Goal: Task Accomplishment & Management: Complete application form

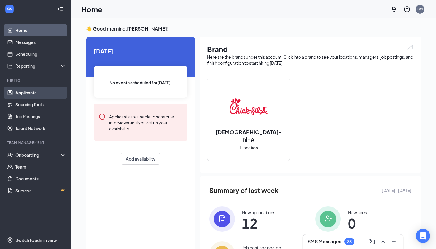
click at [40, 92] on link "Applicants" at bounding box center [40, 93] width 51 height 12
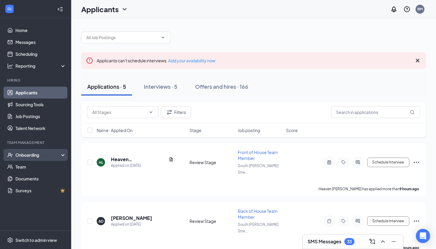
click at [59, 151] on div "Onboarding" at bounding box center [35, 155] width 71 height 12
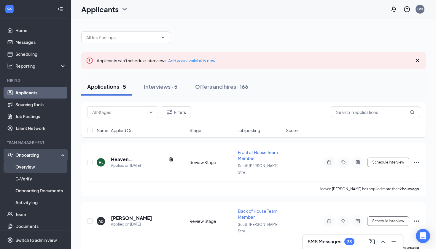
click at [50, 166] on link "Overview" at bounding box center [40, 167] width 51 height 12
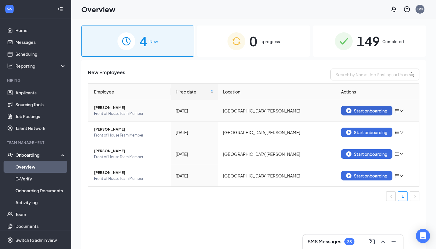
click at [377, 108] on div "Start onboarding" at bounding box center [366, 110] width 41 height 5
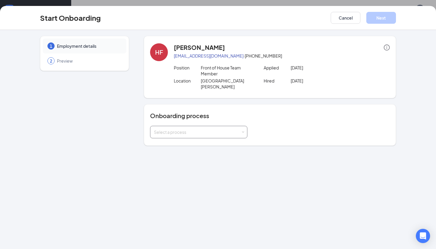
click at [212, 129] on div "Select a process" at bounding box center [197, 132] width 87 height 6
click at [205, 138] on li "Team onboarding" at bounding box center [198, 139] width 97 height 11
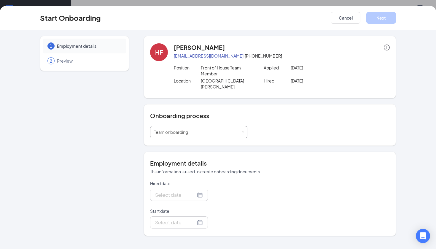
type input "[DATE]"
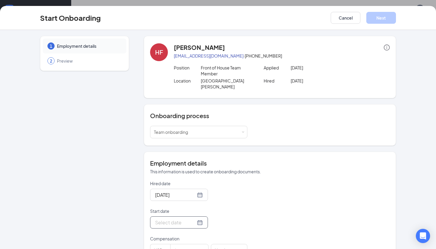
click at [199, 219] on div at bounding box center [179, 222] width 48 height 7
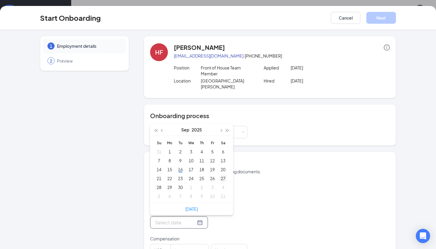
type input "[DATE]"
click at [223, 124] on button "button" at bounding box center [221, 130] width 7 height 12
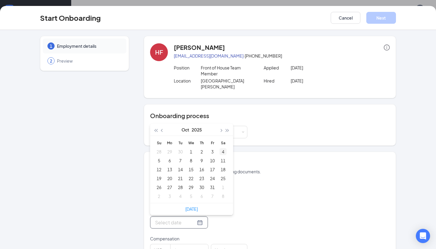
type input "[DATE]"
click at [172, 157] on div "6" at bounding box center [169, 160] width 7 height 7
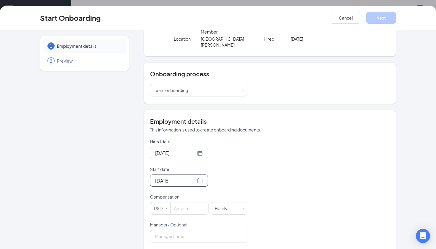
scroll to position [55, 0]
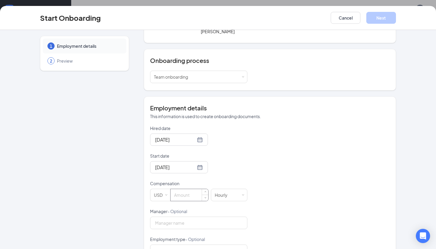
click at [193, 190] on input at bounding box center [190, 195] width 38 height 12
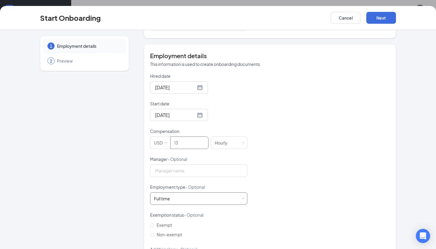
scroll to position [110, 0]
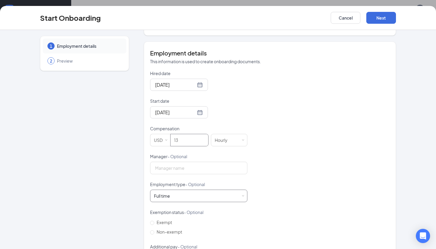
type input "13"
click at [208, 191] on div "Full time Works 30+ hours per week and is reasonably expected to work" at bounding box center [199, 196] width 90 height 12
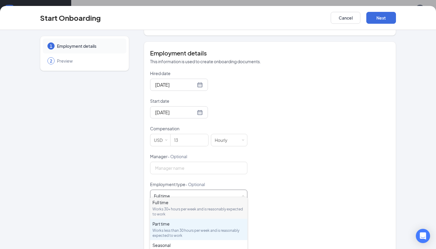
click at [193, 228] on div "Works less than 30 hours per week and is reasonably expected to work" at bounding box center [199, 233] width 93 height 10
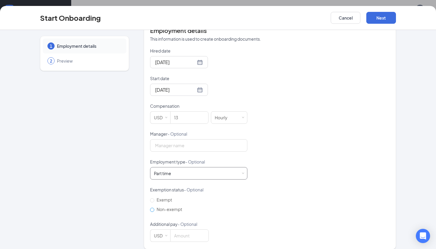
scroll to position [132, 0]
click at [170, 207] on span "Non-exempt" at bounding box center [169, 209] width 30 height 5
click at [154, 208] on input "Non-exempt" at bounding box center [152, 210] width 4 height 4
radio input "true"
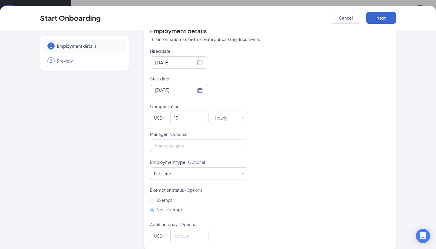
click at [387, 17] on button "Next" at bounding box center [382, 18] width 30 height 12
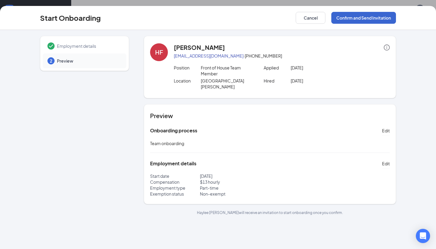
click at [362, 20] on button "Confirm and Send Invitation" at bounding box center [364, 18] width 65 height 12
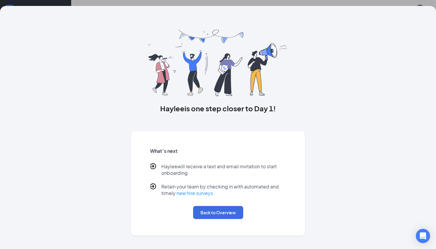
click at [225, 220] on div "What’s next [PERSON_NAME] will receive a text and email invitation to start onb…" at bounding box center [218, 184] width 151 height 86
click at [228, 213] on button "Back to Overview" at bounding box center [218, 212] width 50 height 13
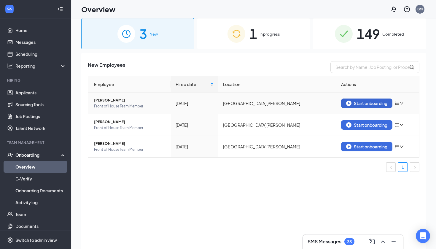
click at [373, 102] on div "Start onboarding" at bounding box center [366, 103] width 41 height 5
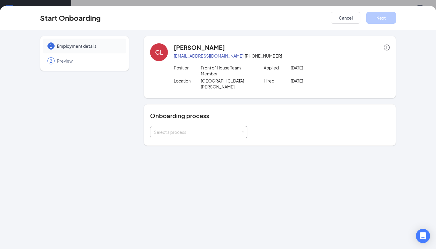
click at [220, 129] on div "Select a process" at bounding box center [197, 132] width 87 height 6
click at [216, 136] on li "Team onboarding" at bounding box center [198, 139] width 97 height 11
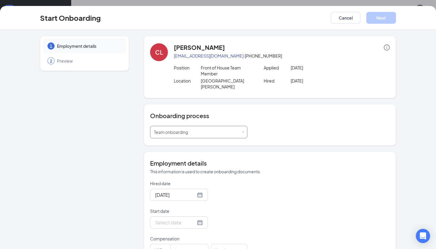
scroll to position [34, 0]
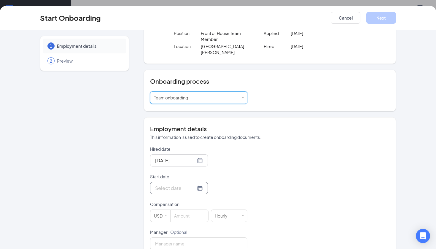
click at [200, 184] on div at bounding box center [179, 187] width 48 height 7
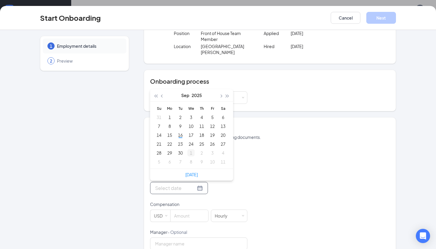
type input "[DATE]"
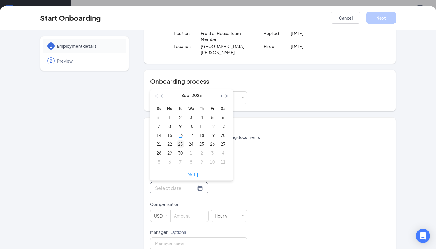
type input "[DATE]"
click at [170, 140] on div "22" at bounding box center [169, 143] width 7 height 7
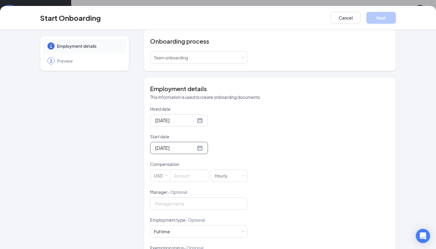
scroll to position [107, 0]
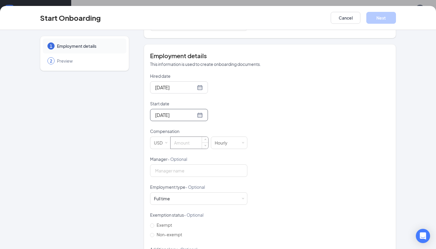
click at [196, 141] on input at bounding box center [190, 143] width 38 height 12
type input "12"
click at [201, 193] on div "Full time Works 30+ hours per week and is reasonably expected to work" at bounding box center [199, 199] width 90 height 12
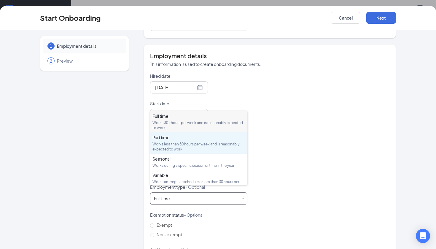
click at [205, 140] on div "Part time Works less than 30 hours per week and is reasonably expected to work" at bounding box center [199, 142] width 93 height 17
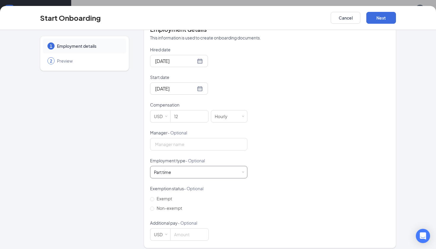
scroll to position [132, 0]
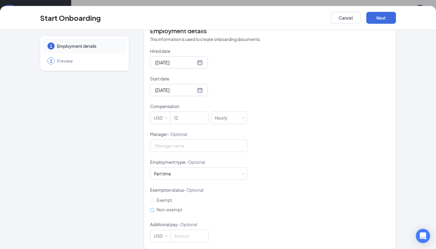
click at [166, 207] on span "Non-exempt" at bounding box center [169, 209] width 30 height 5
click at [154, 208] on input "Non-exempt" at bounding box center [152, 210] width 4 height 4
radio input "true"
click at [383, 19] on button "Next" at bounding box center [382, 18] width 30 height 12
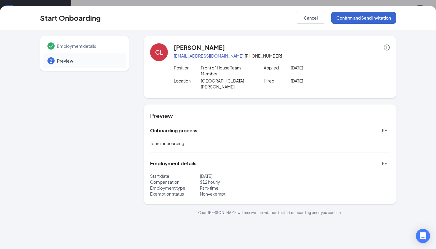
click at [390, 13] on button "Confirm and Send Invitation" at bounding box center [364, 18] width 65 height 12
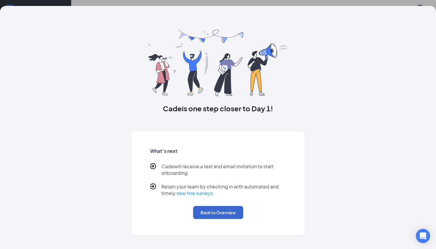
click at [231, 216] on button "Back to Overview" at bounding box center [218, 212] width 50 height 13
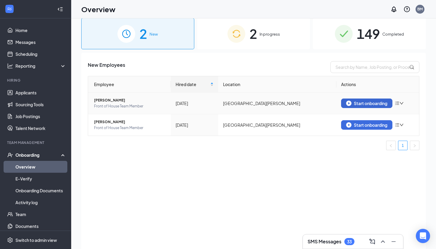
click at [358, 101] on div "Start onboarding" at bounding box center [366, 103] width 41 height 5
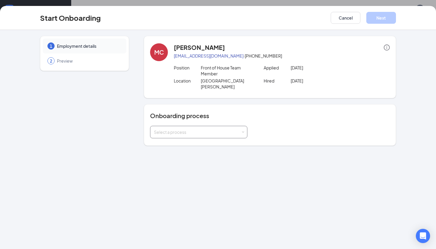
click at [235, 129] on div "Select a process" at bounding box center [197, 132] width 87 height 6
click at [224, 134] on li "Team onboarding" at bounding box center [198, 139] width 97 height 11
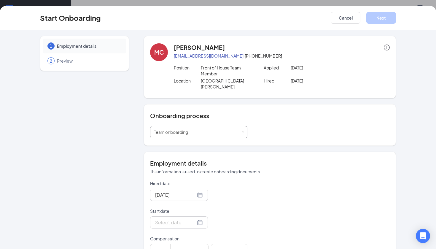
scroll to position [27, 0]
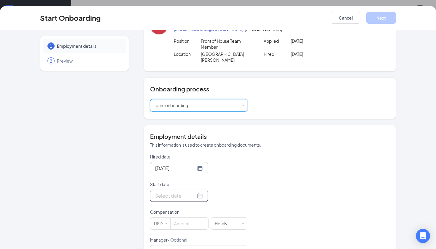
click at [197, 192] on div at bounding box center [179, 195] width 48 height 7
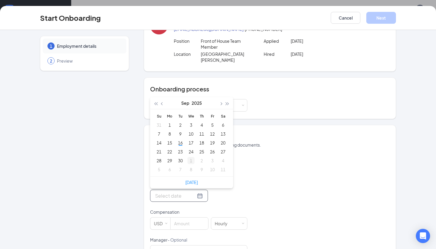
type input "[DATE]"
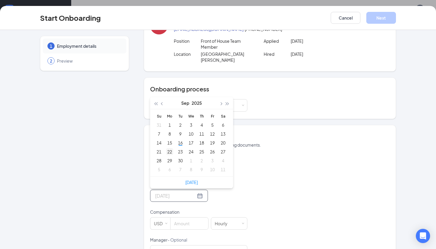
click at [169, 148] on div "22" at bounding box center [169, 151] width 7 height 7
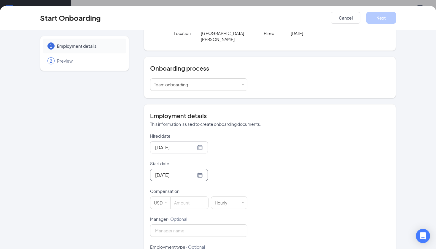
scroll to position [53, 0]
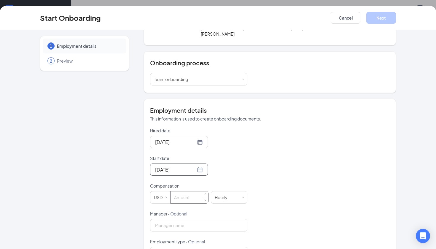
click at [192, 192] on input at bounding box center [190, 197] width 38 height 12
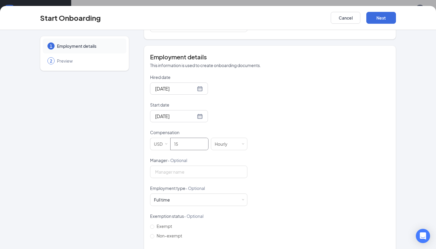
scroll to position [114, 0]
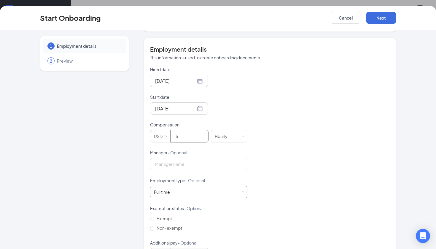
type input "15"
click at [225, 191] on div "Full time Works 30+ hours per week and is reasonably expected to work" at bounding box center [199, 192] width 90 height 12
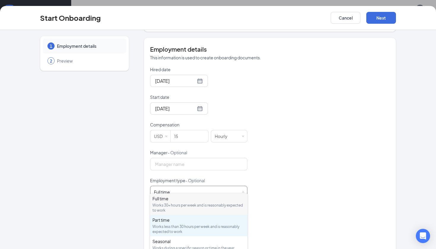
click at [202, 226] on div "Works less than 30 hours per week and is reasonably expected to work" at bounding box center [199, 229] width 93 height 10
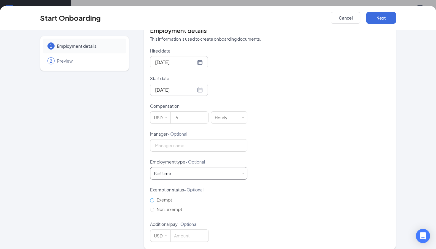
scroll to position [132, 0]
click at [175, 207] on span "Non-exempt" at bounding box center [169, 209] width 30 height 5
click at [154, 208] on input "Non-exempt" at bounding box center [152, 210] width 4 height 4
radio input "true"
click at [369, 22] on button "Next" at bounding box center [382, 18] width 30 height 12
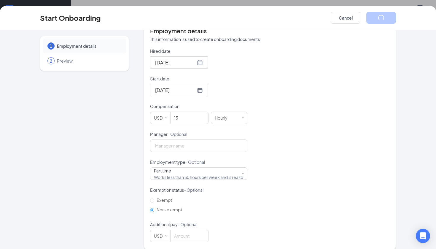
scroll to position [0, 0]
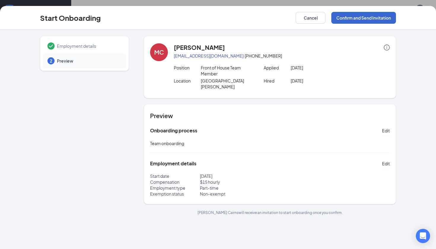
click at [366, 20] on button "Confirm and Send Invitation" at bounding box center [364, 18] width 65 height 12
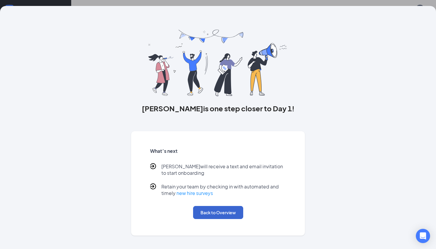
click at [234, 211] on button "Back to Overview" at bounding box center [218, 212] width 50 height 13
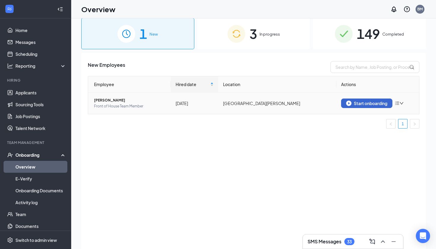
click at [354, 101] on div "Start onboarding" at bounding box center [366, 103] width 41 height 5
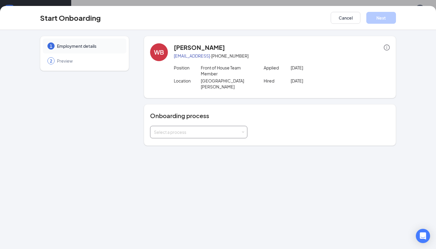
click at [234, 129] on div "Select a process" at bounding box center [197, 132] width 87 height 6
click at [223, 140] on li "Team onboarding" at bounding box center [198, 139] width 97 height 11
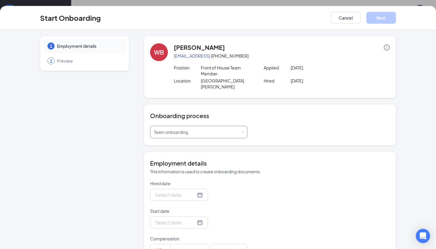
type input "[DATE]"
click at [198, 221] on div at bounding box center [179, 222] width 58 height 12
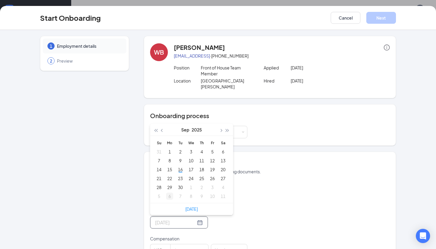
type input "[DATE]"
click at [171, 176] on div "22" at bounding box center [169, 178] width 7 height 7
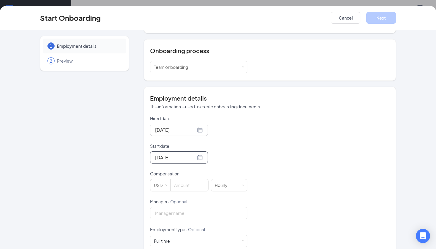
scroll to position [66, 0]
click at [180, 178] on input at bounding box center [190, 184] width 38 height 12
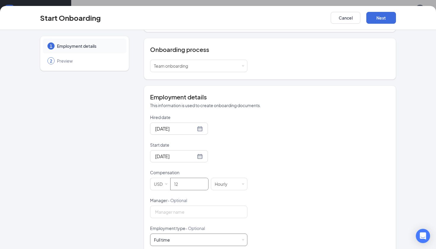
type input "12"
click at [181, 235] on div "Full time Works 30+ hours per week and is reasonably expected to work" at bounding box center [199, 240] width 90 height 12
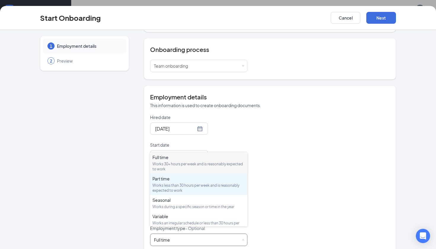
click at [187, 186] on div "Works less than 30 hours per week and is reasonably expected to work" at bounding box center [199, 188] width 93 height 10
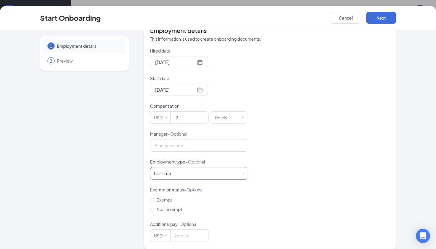
scroll to position [132, 0]
click at [175, 207] on span "Non-exempt" at bounding box center [169, 209] width 30 height 5
click at [154, 208] on input "Non-exempt" at bounding box center [152, 210] width 4 height 4
radio input "true"
click at [377, 21] on button "Next" at bounding box center [382, 18] width 30 height 12
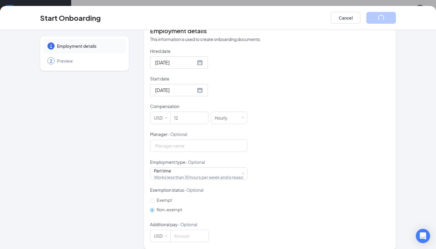
scroll to position [0, 0]
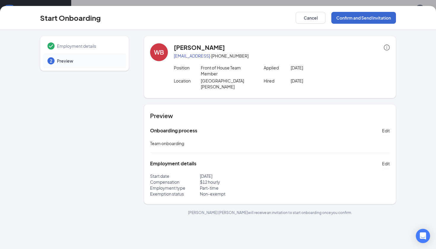
click at [377, 21] on button "Confirm and Send Invitation" at bounding box center [364, 18] width 65 height 12
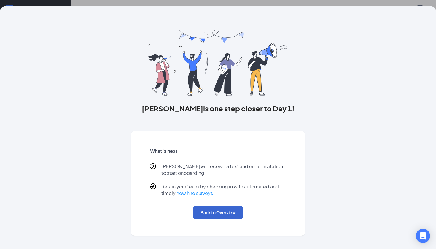
click at [209, 217] on button "Back to Overview" at bounding box center [218, 212] width 50 height 13
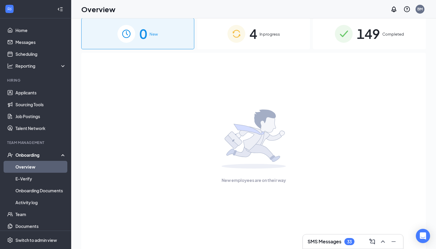
click at [279, 45] on div "4 In progress" at bounding box center [253, 33] width 113 height 31
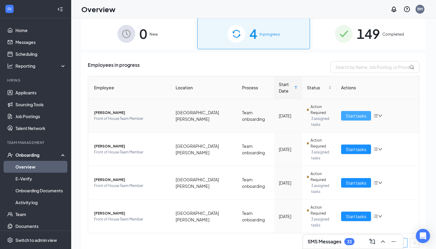
click at [364, 117] on span "Start tasks" at bounding box center [356, 116] width 20 height 7
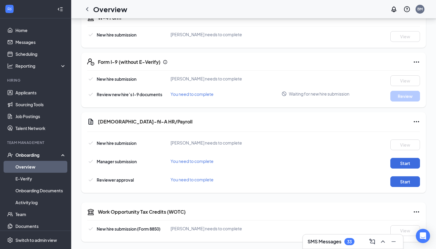
scroll to position [191, 0]
click at [403, 164] on button "Start" at bounding box center [406, 163] width 30 height 11
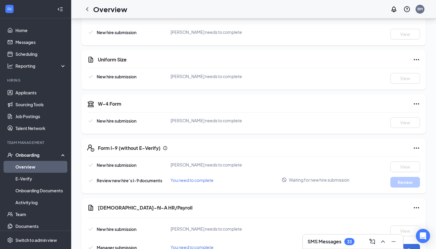
scroll to position [145, 0]
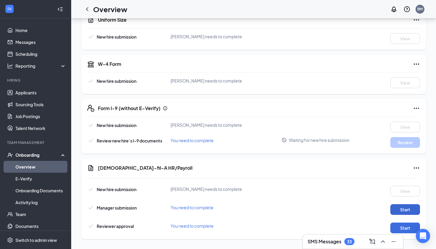
click at [402, 209] on button "Start" at bounding box center [406, 209] width 30 height 11
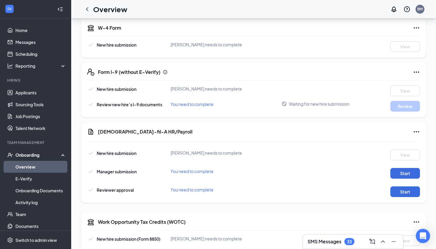
scroll to position [181, 0]
click at [405, 170] on button "Start" at bounding box center [406, 173] width 30 height 11
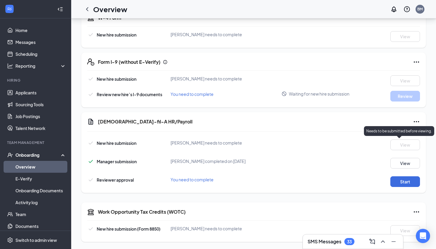
scroll to position [191, 0]
click at [410, 185] on button "Start" at bounding box center [406, 181] width 30 height 11
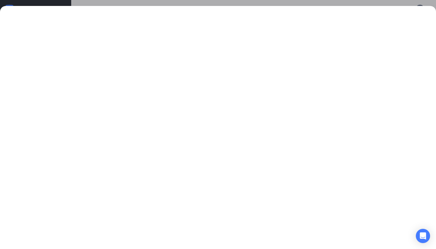
click at [365, 2] on div at bounding box center [218, 124] width 436 height 249
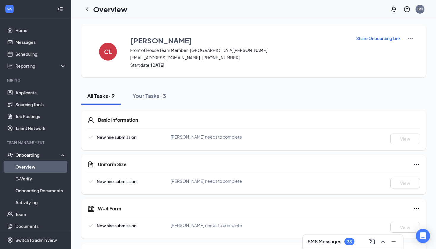
scroll to position [0, 0]
click at [87, 7] on icon "ChevronLeft" at bounding box center [87, 9] width 7 height 7
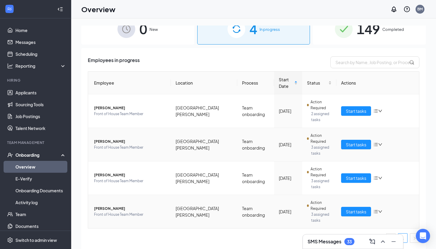
scroll to position [12, 0]
click at [355, 212] on span "Start tasks" at bounding box center [356, 211] width 20 height 7
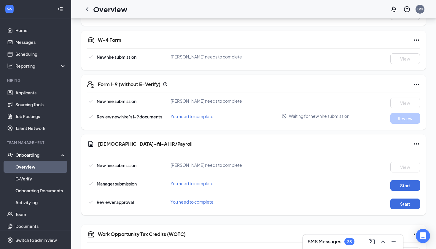
scroll to position [178, 0]
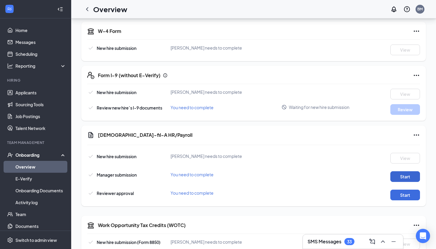
click at [395, 177] on button "Start" at bounding box center [406, 176] width 30 height 11
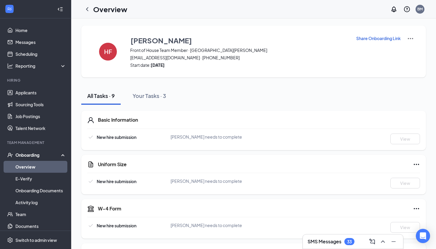
scroll to position [0, 0]
click at [91, 11] on div at bounding box center [87, 9] width 12 height 12
click at [84, 9] on icon "ChevronLeft" at bounding box center [87, 9] width 7 height 7
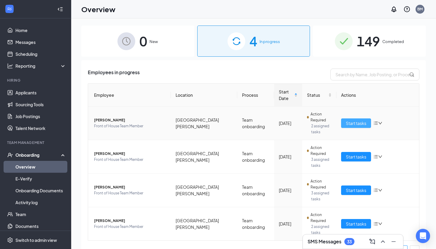
click at [354, 122] on span "Start tasks" at bounding box center [356, 123] width 20 height 7
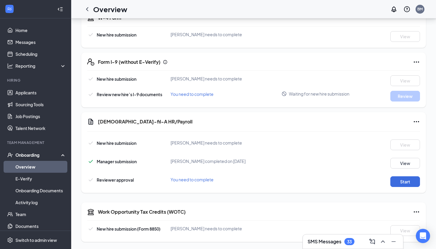
scroll to position [191, 0]
click at [91, 12] on icon "ChevronLeft" at bounding box center [87, 9] width 7 height 7
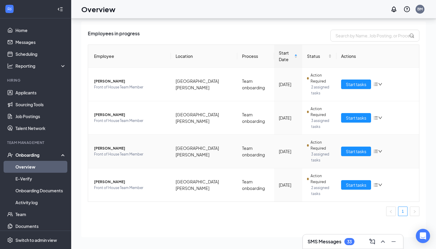
scroll to position [12, 0]
click at [346, 122] on button "Start tasks" at bounding box center [356, 118] width 30 height 10
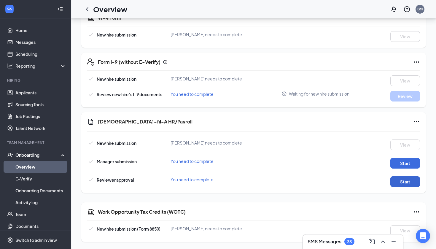
scroll to position [191, 0]
click at [404, 162] on button "Start" at bounding box center [406, 163] width 30 height 11
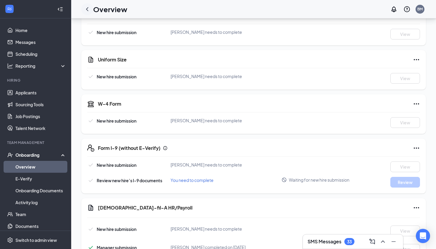
click at [90, 13] on div at bounding box center [87, 9] width 12 height 12
click at [90, 12] on icon "ChevronLeft" at bounding box center [87, 9] width 7 height 7
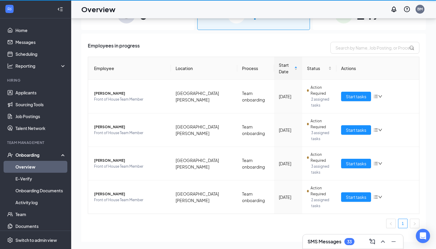
scroll to position [27, 0]
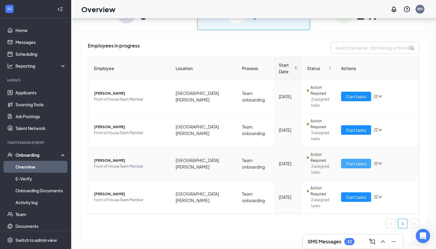
click at [349, 164] on span "Start tasks" at bounding box center [356, 163] width 20 height 7
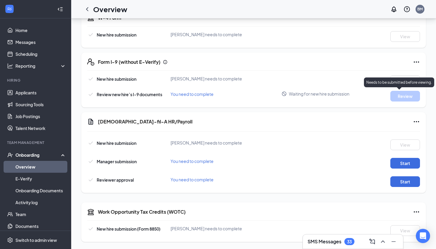
scroll to position [191, 0]
click at [404, 163] on button "Start" at bounding box center [406, 163] width 30 height 11
